Goal: Task Accomplishment & Management: Manage account settings

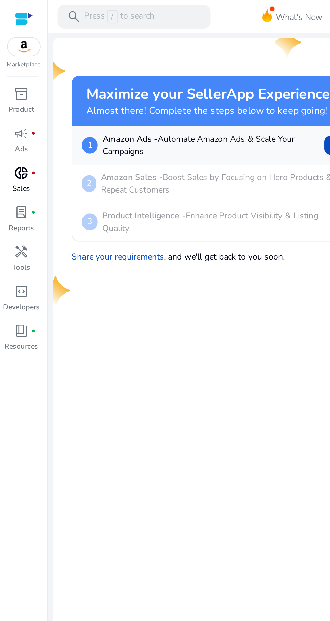
click at [12, 97] on span "donut_small" at bounding box center [12, 97] width 8 height 8
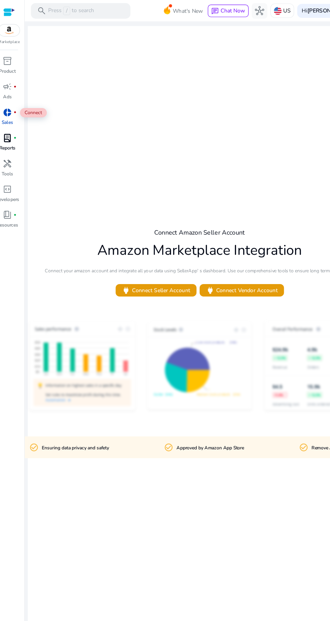
click at [19, 119] on span "fiber_manual_record" at bounding box center [19, 119] width 3 height 3
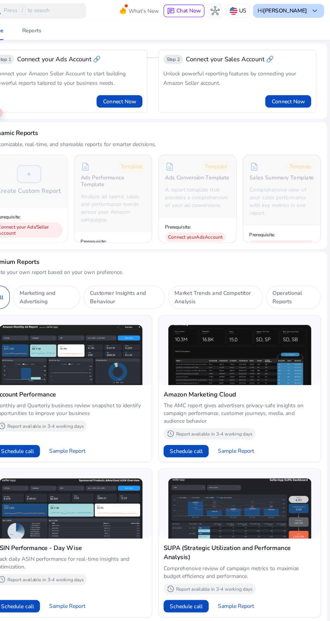
click at [281, 12] on b "[PERSON_NAME]" at bounding box center [291, 9] width 38 height 6
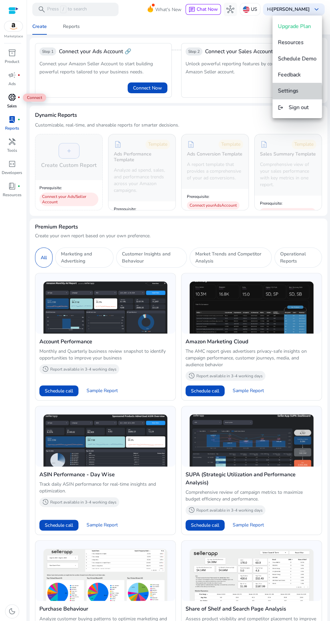
click at [285, 91] on span "Settings" at bounding box center [288, 90] width 21 height 7
